Goal: Task Accomplishment & Management: Manage account settings

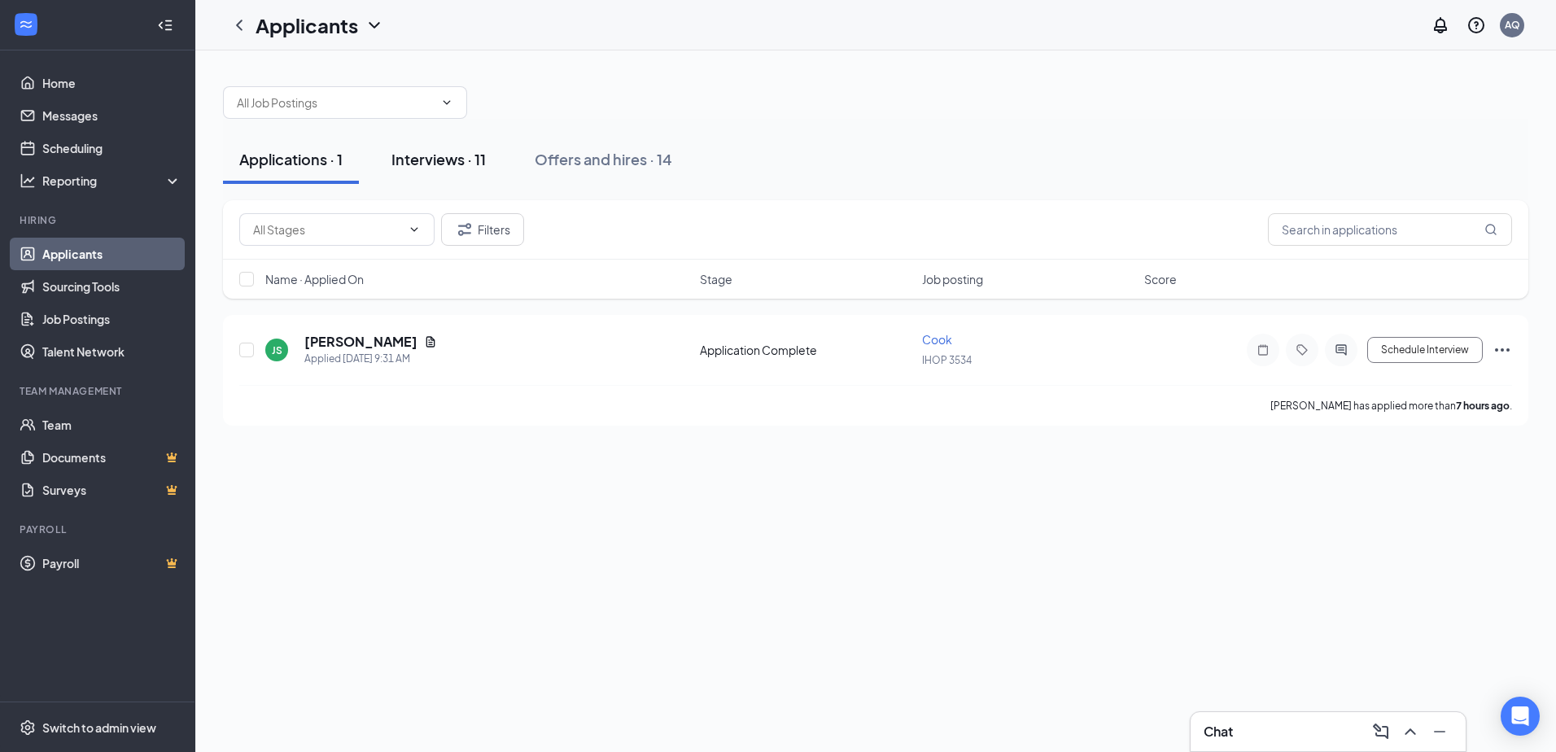
click at [449, 151] on div "Interviews · 11" at bounding box center [438, 159] width 94 height 20
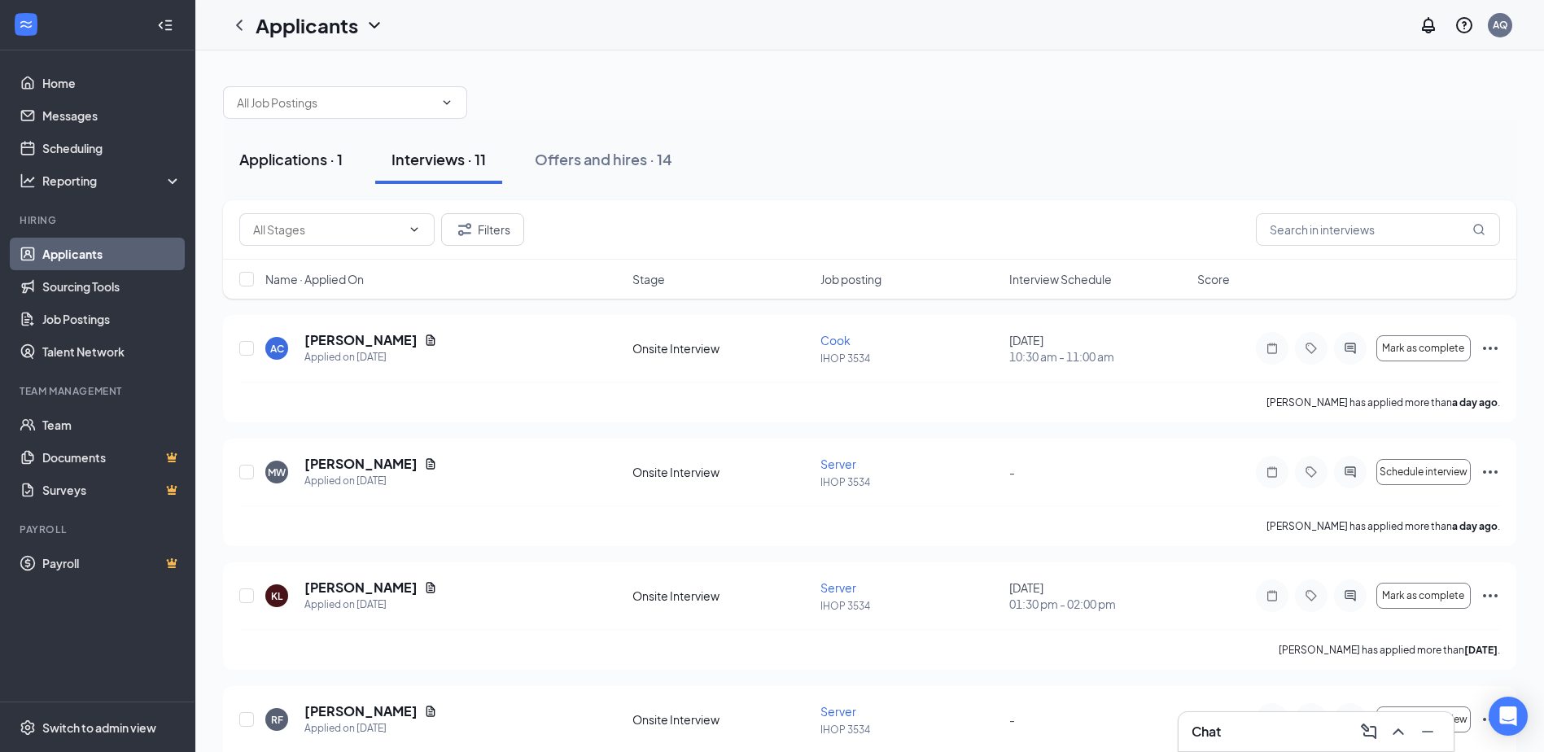
click at [314, 175] on button "Applications · 1" at bounding box center [291, 159] width 136 height 49
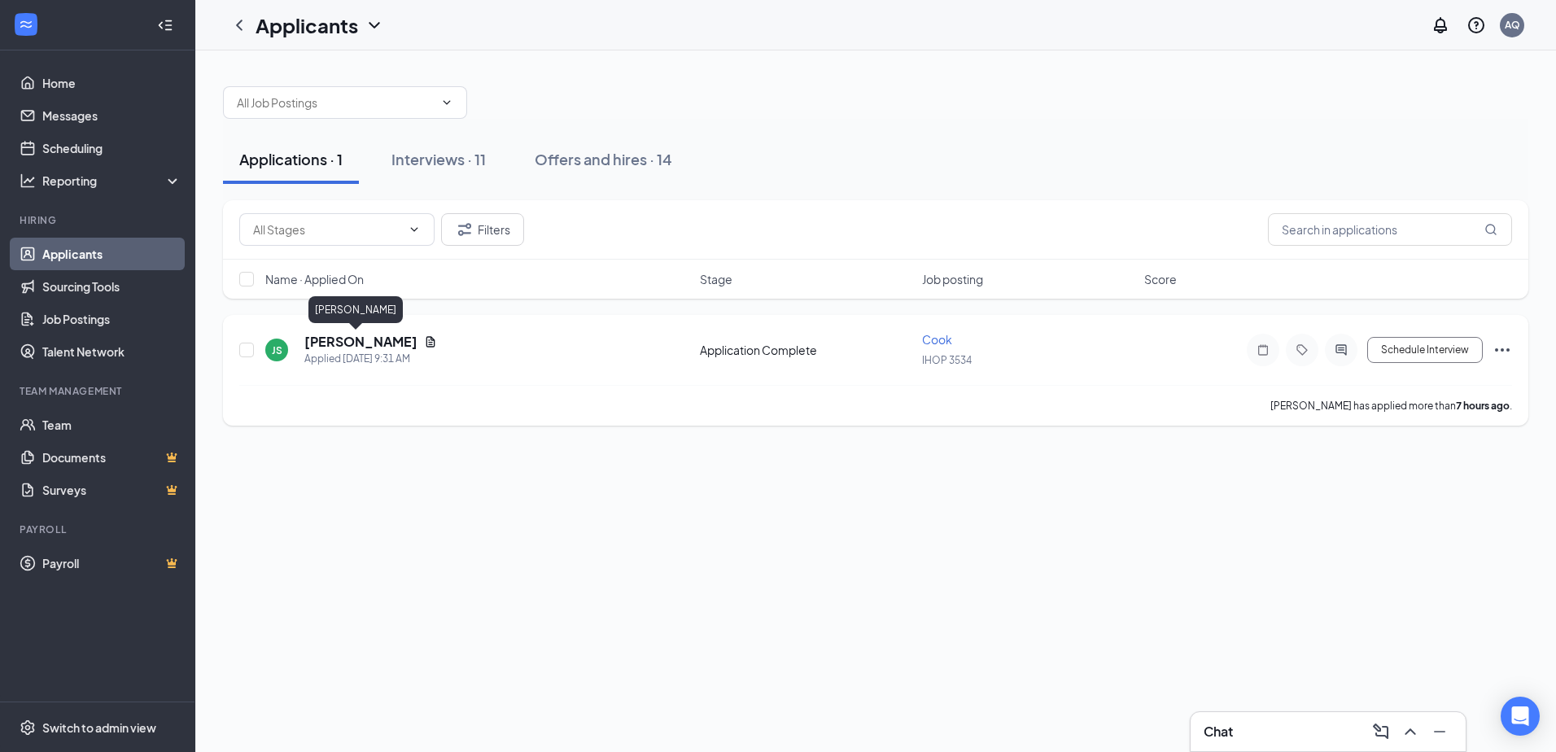
click at [335, 343] on h5 "[PERSON_NAME]" at bounding box center [360, 342] width 113 height 18
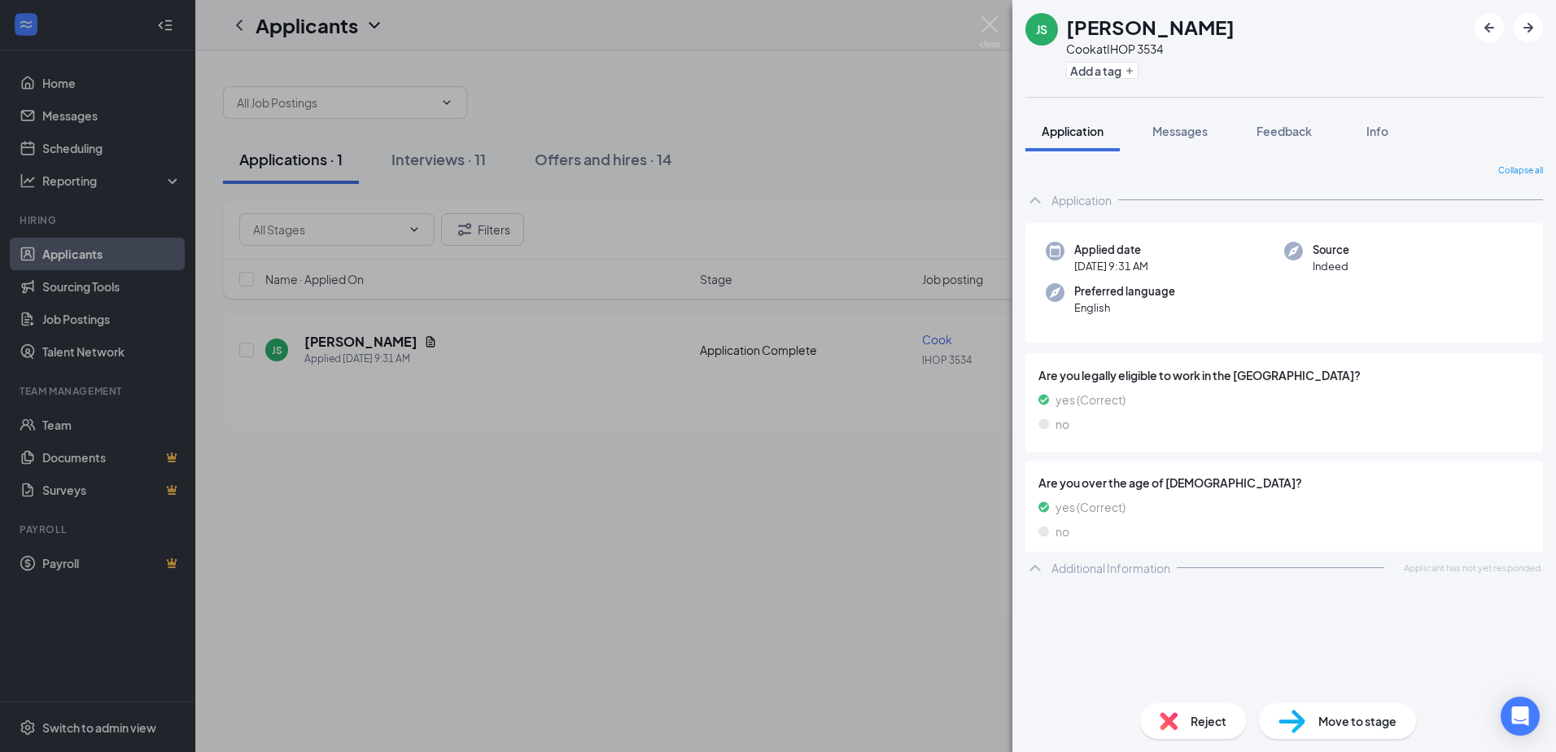
click at [548, 500] on div "JS Jed Sanborn Cook at IHOP 3534 Add a tag Application Messages Feedback Info C…" at bounding box center [778, 376] width 1556 height 752
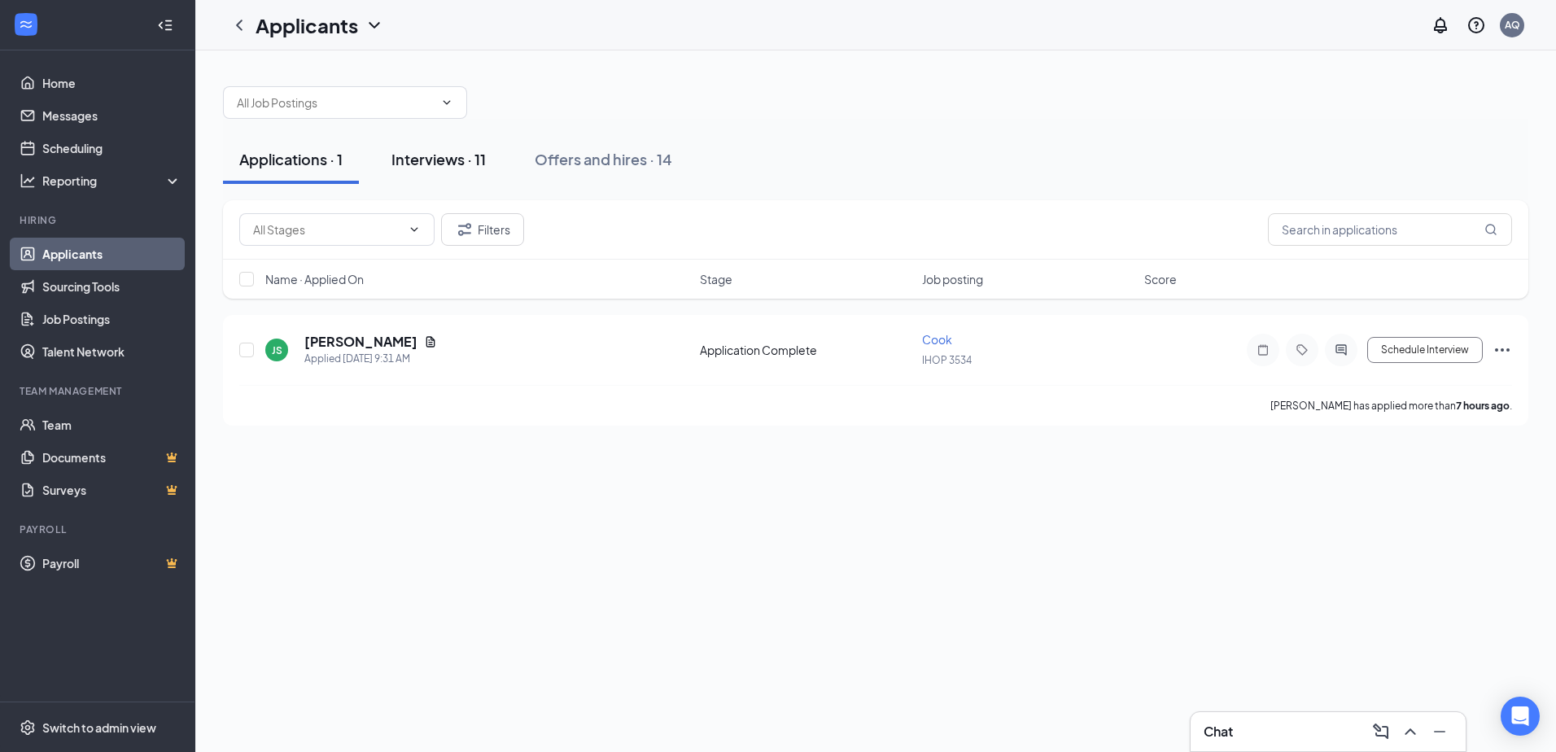
click at [434, 157] on div "Interviews · 11" at bounding box center [438, 159] width 94 height 20
